Goal: Task Accomplishment & Management: Manage account settings

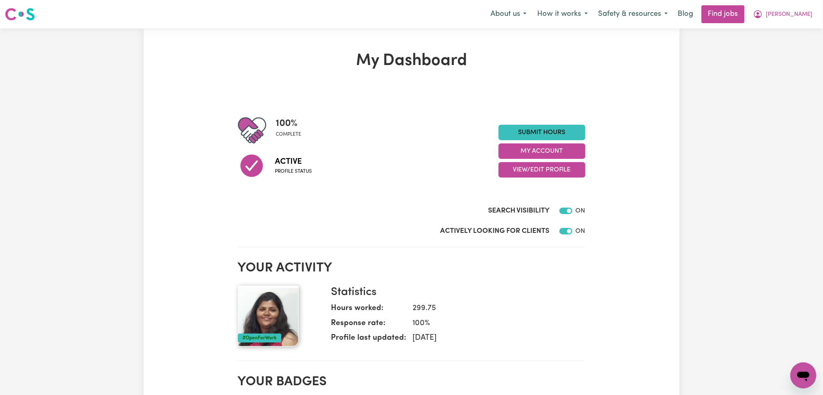
scroll to position [54, 0]
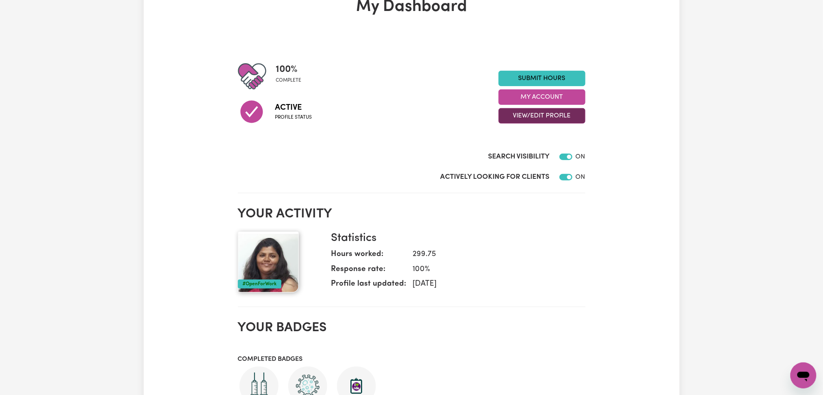
click at [539, 117] on button "View/Edit Profile" at bounding box center [542, 115] width 87 height 15
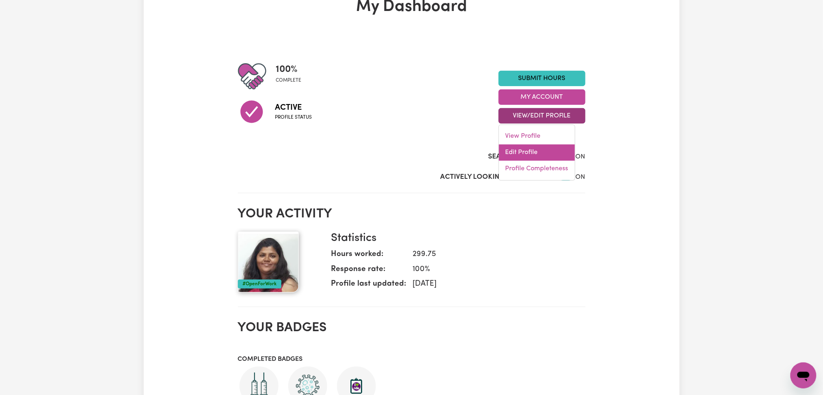
click at [531, 155] on link "Edit Profile" at bounding box center [537, 153] width 76 height 16
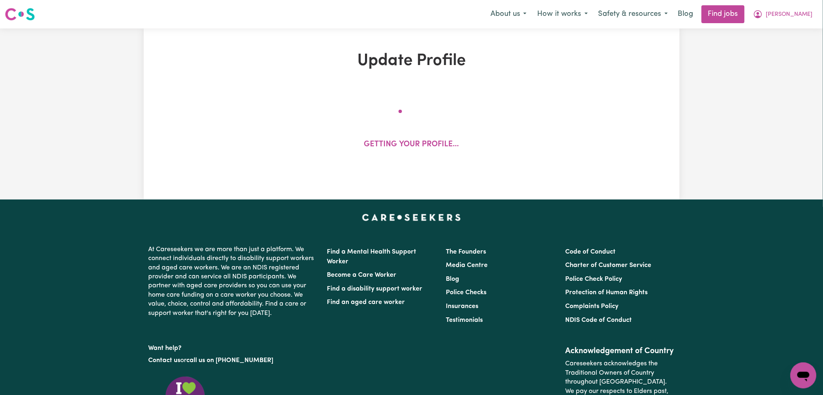
select select "[DEMOGRAPHIC_DATA]"
select select "[DEMOGRAPHIC_DATA] Citizen"
select select "Studying a healthcare related degree or qualification"
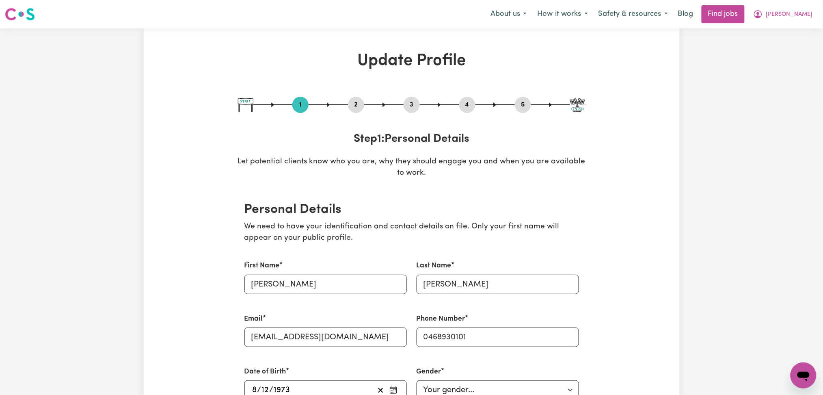
click at [360, 103] on button "2" at bounding box center [356, 105] width 16 height 11
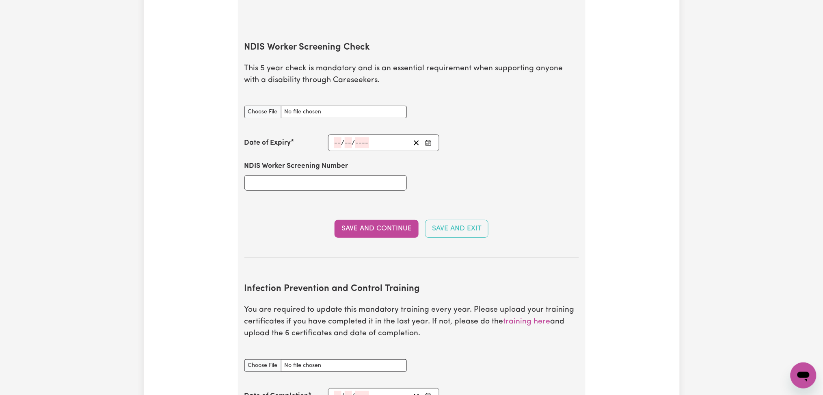
scroll to position [1029, 0]
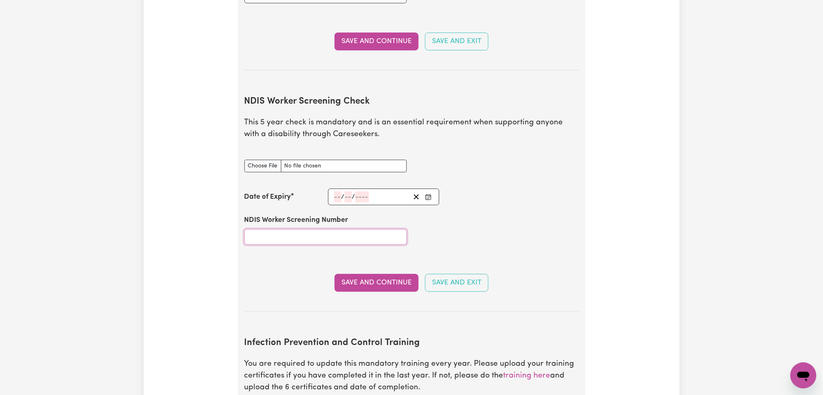
click at [314, 229] on input "NDIS Worker Screening Number" at bounding box center [326, 236] width 163 height 15
paste input "22334423"
type input "22334423"
click at [426, 195] on rect "Enter the Date of Expiry of your NDIS Worker Screening Check" at bounding box center [428, 197] width 5 height 5
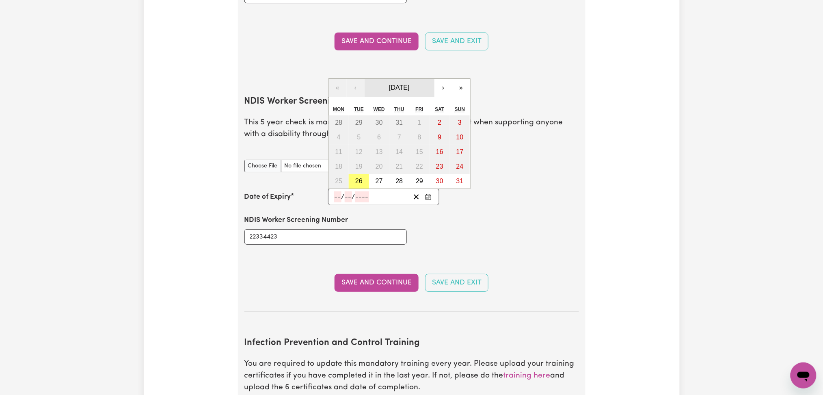
click at [416, 79] on button "[DATE]" at bounding box center [400, 88] width 70 height 18
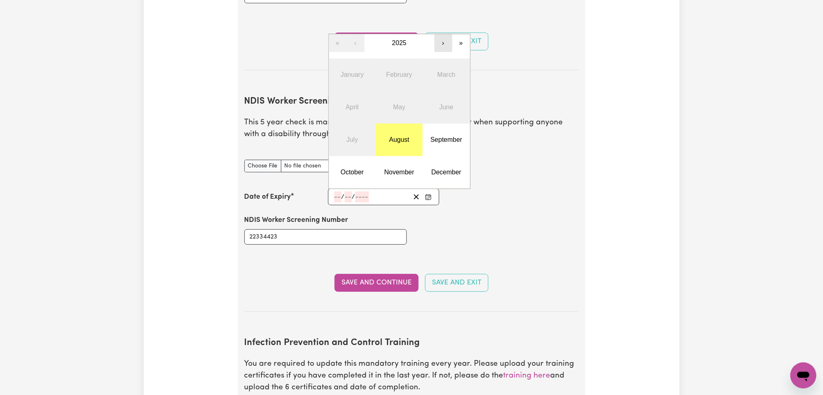
click at [446, 34] on button "›" at bounding box center [444, 43] width 18 height 18
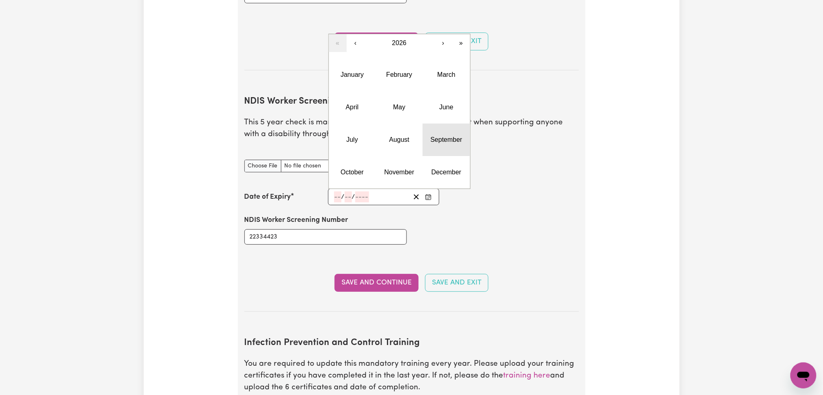
click at [445, 139] on button "September" at bounding box center [446, 140] width 47 height 33
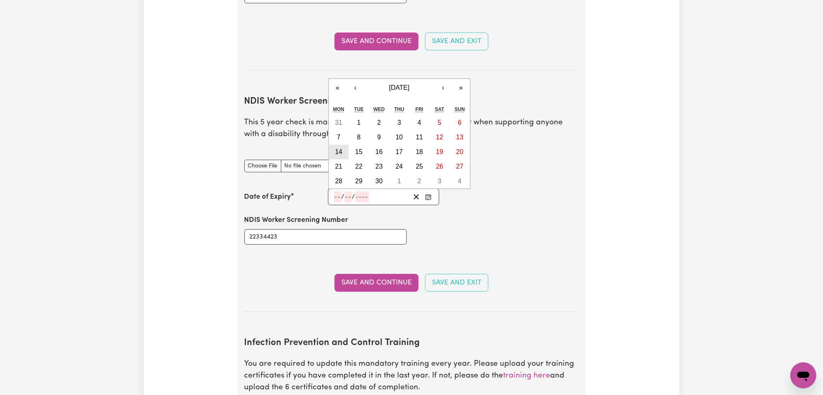
click at [338, 148] on abbr "14" at bounding box center [338, 151] width 7 height 7
type input "[DATE]"
type input "14"
type input "9"
type input "2026"
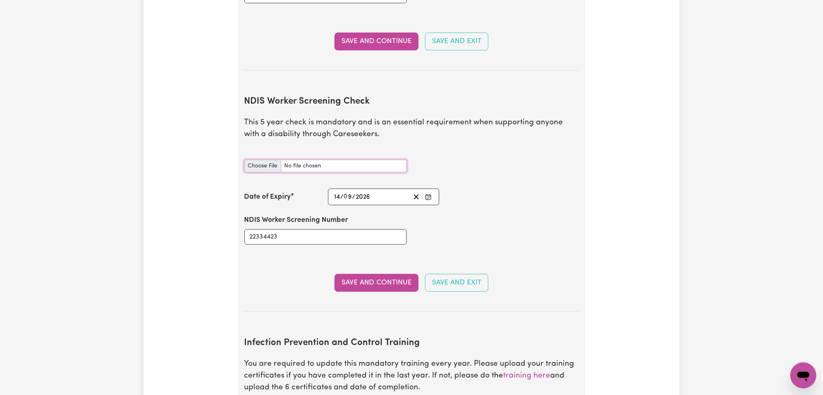
click at [252, 160] on input "NDIS Worker Screening Check document" at bounding box center [326, 166] width 163 height 13
type input "C:\fakepath\[PERSON_NAME] NDIS 22334423 - 14092026.jpg"
click at [362, 278] on button "Save and Continue" at bounding box center [377, 283] width 84 height 18
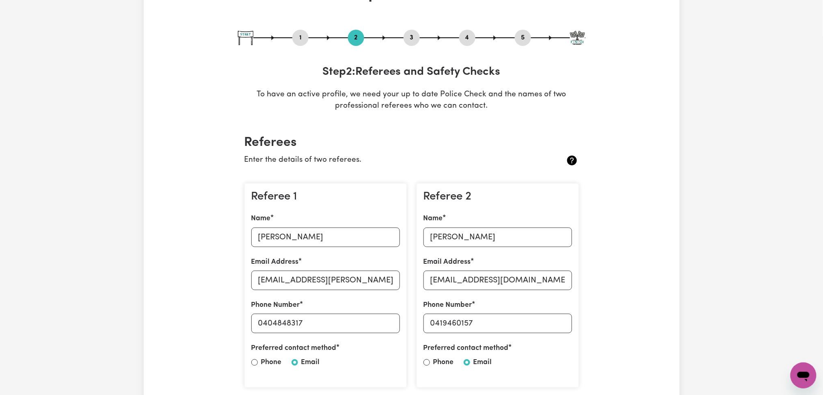
scroll to position [0, 0]
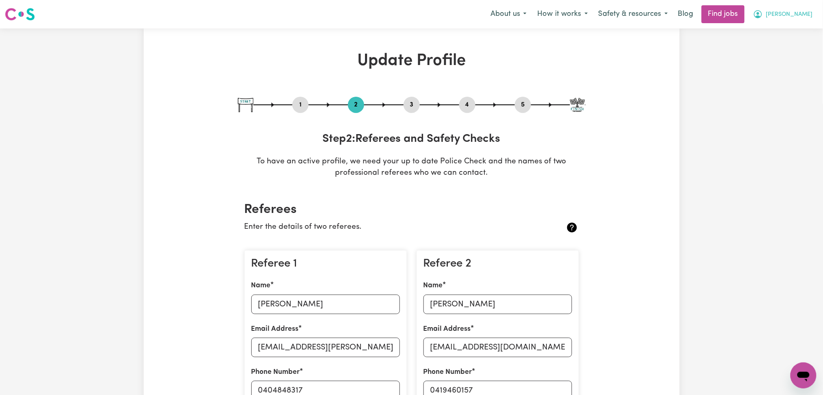
click at [793, 13] on button "[PERSON_NAME]" at bounding box center [783, 14] width 70 height 17
click at [787, 62] on link "Logout" at bounding box center [786, 61] width 64 height 15
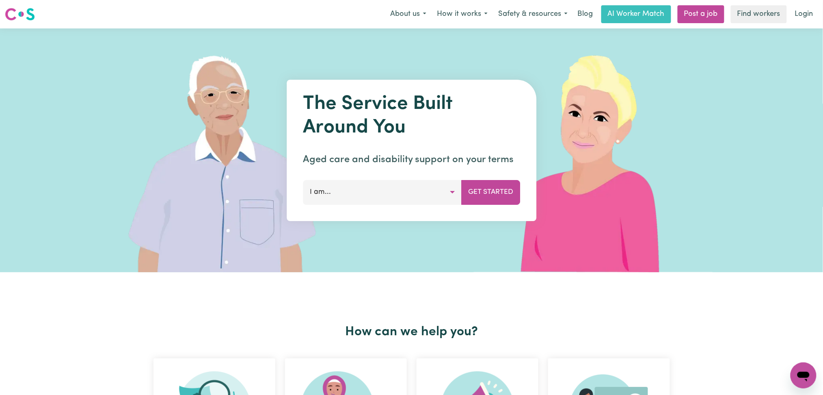
click at [811, 6] on link "Login" at bounding box center [805, 14] width 28 height 18
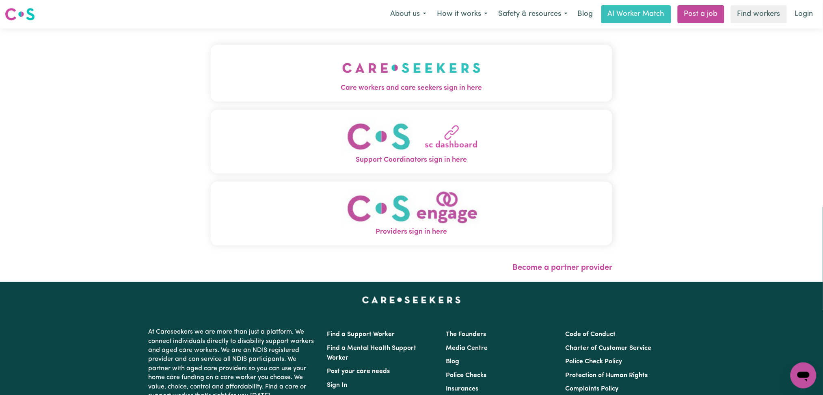
click at [211, 73] on button "Care workers and care seekers sign in here" at bounding box center [412, 73] width 402 height 57
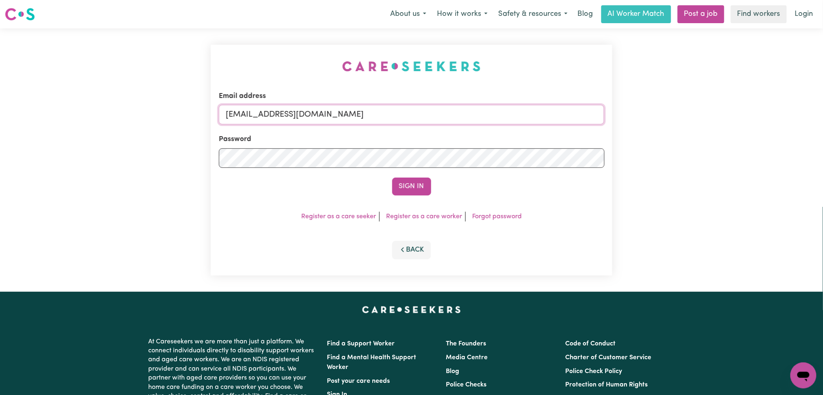
drag, startPoint x: 323, startPoint y: 117, endPoint x: 323, endPoint y: 124, distance: 6.5
click at [323, 119] on input "[EMAIL_ADDRESS][DOMAIN_NAME]" at bounding box center [412, 115] width 386 height 20
drag, startPoint x: 270, startPoint y: 110, endPoint x: 507, endPoint y: 120, distance: 237.5
click at [507, 120] on input "Superuser~[EMAIL_ADDRESS][DOMAIN_NAME]" at bounding box center [412, 115] width 386 height 20
type input "Superuser~[EMAIL_ADDRESS][DOMAIN_NAME]"
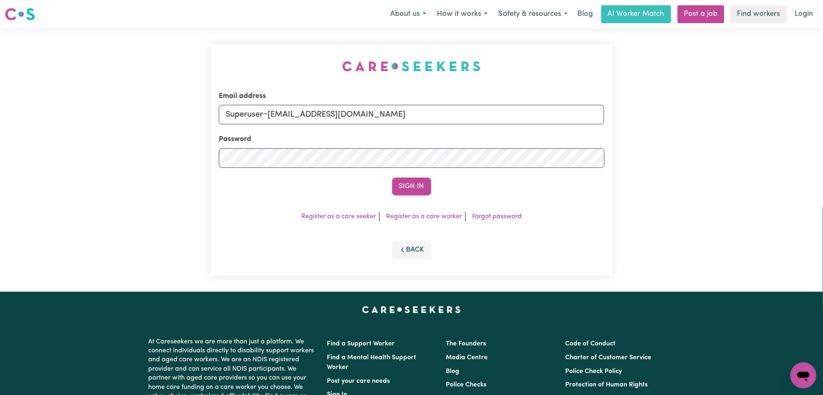
click at [392, 178] on button "Sign In" at bounding box center [411, 187] width 39 height 18
